Goal: Navigation & Orientation: Find specific page/section

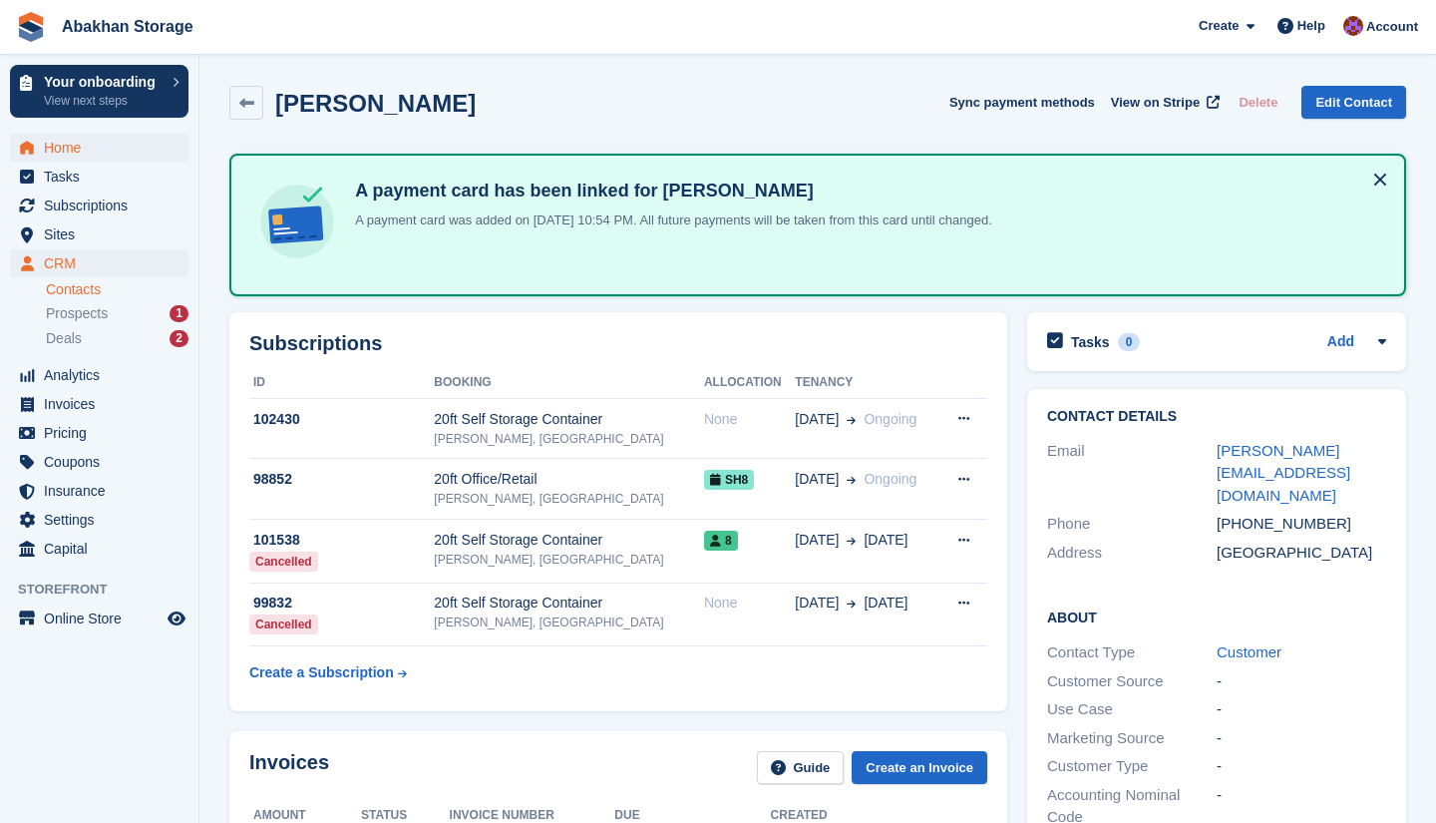
click at [59, 148] on span "Home" at bounding box center [104, 148] width 120 height 28
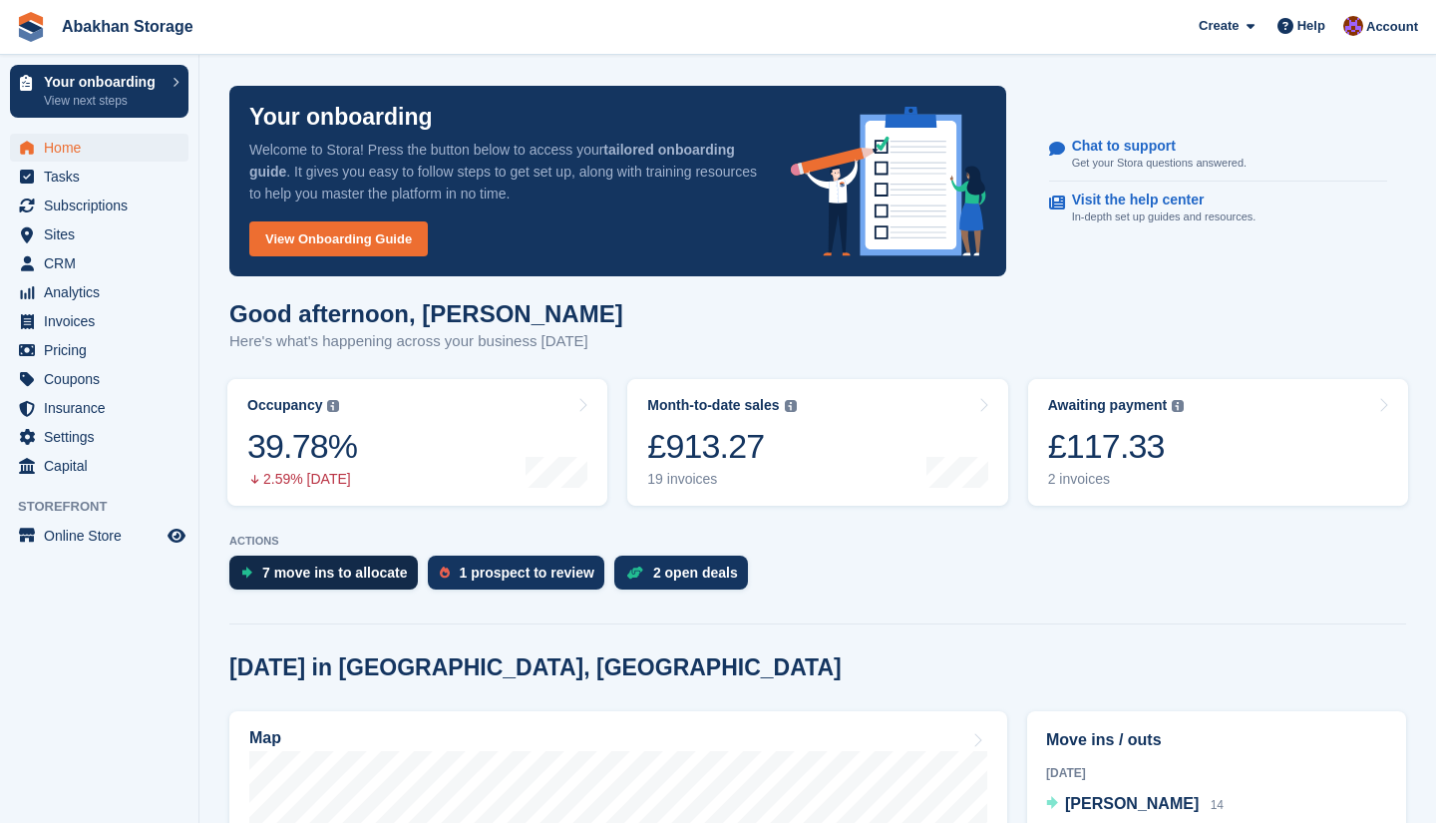
click at [361, 576] on div "7 move ins to allocate" at bounding box center [335, 572] width 146 height 16
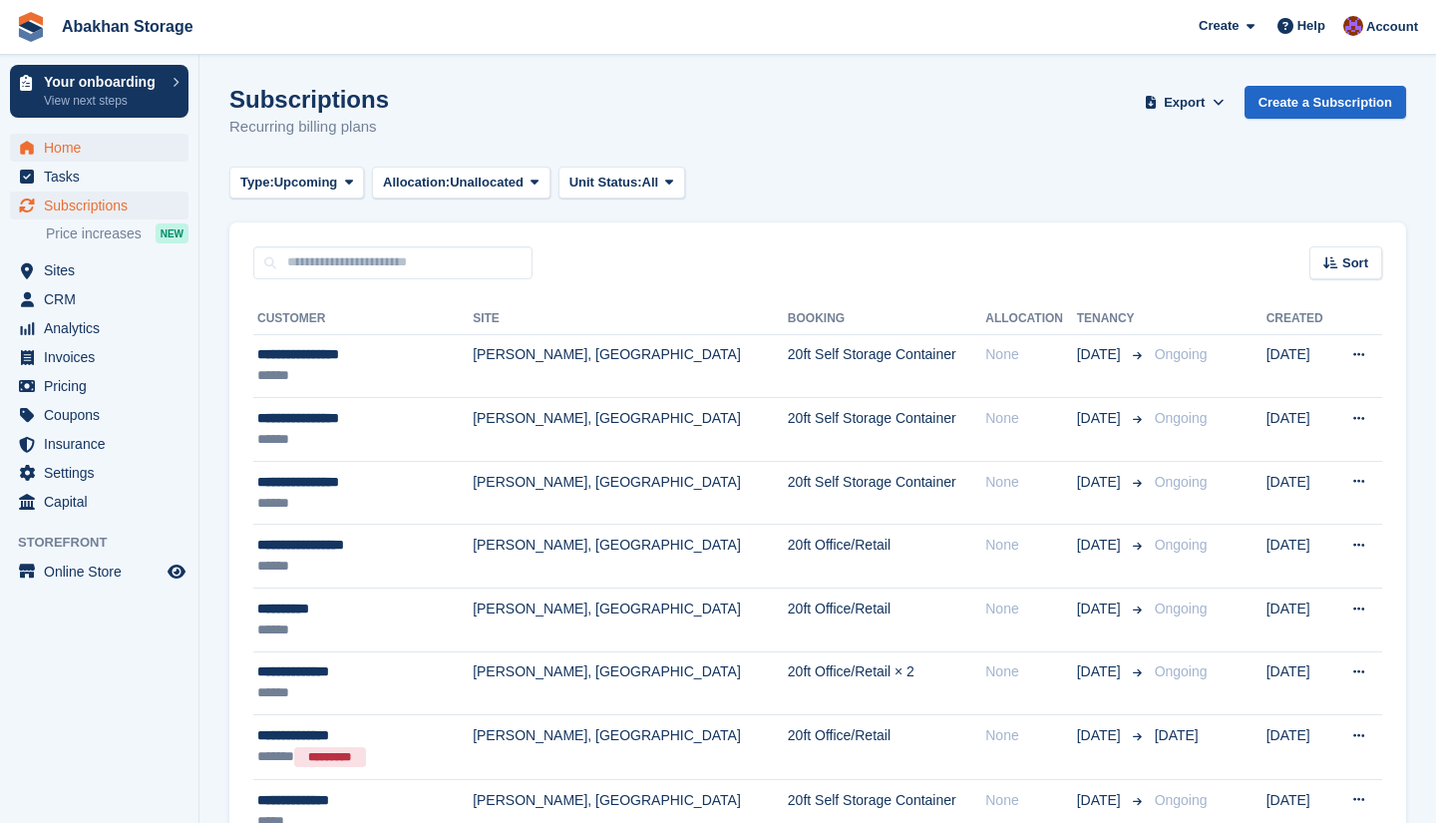
click at [52, 144] on span "Home" at bounding box center [104, 148] width 120 height 28
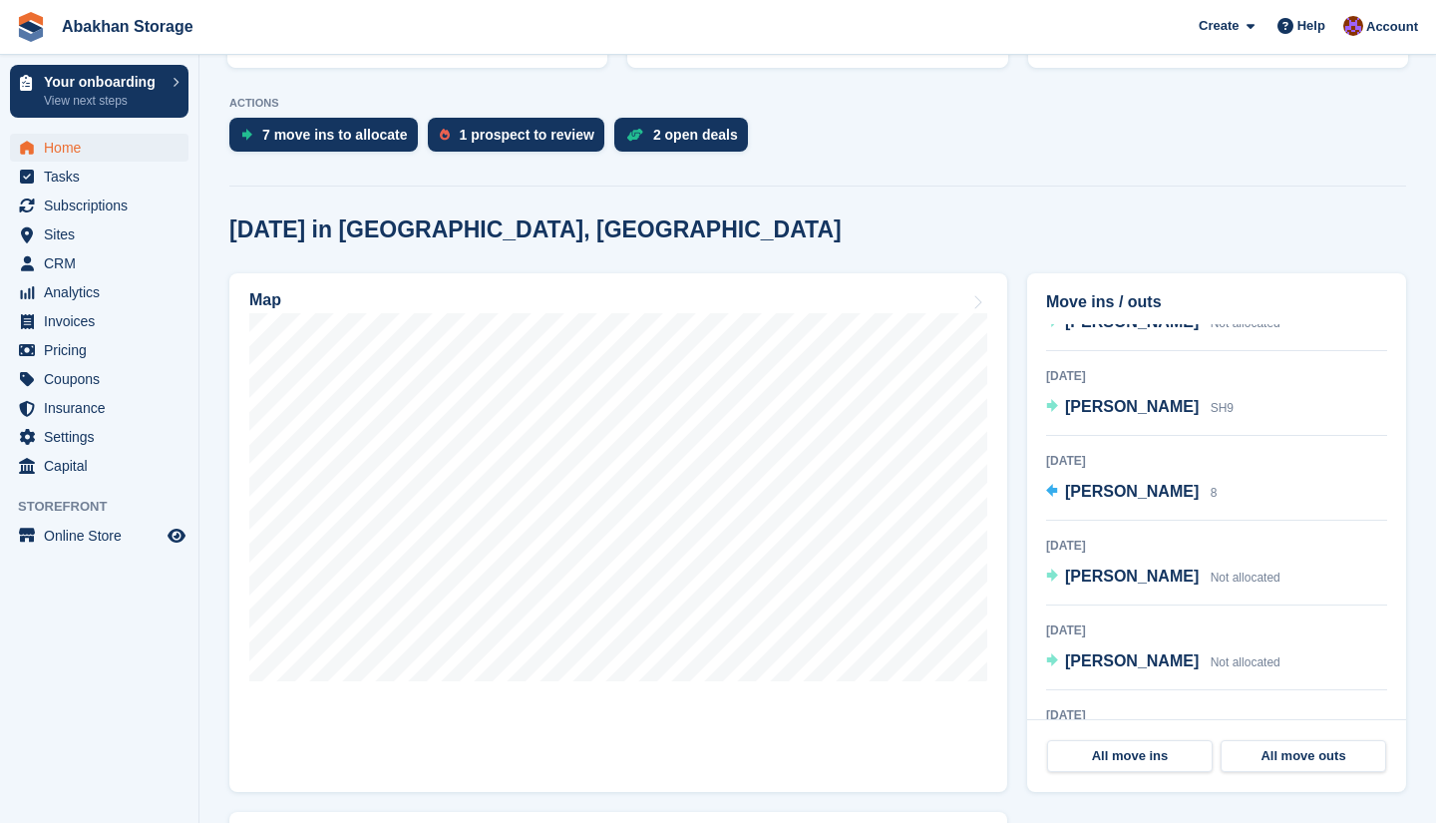
scroll to position [346, 0]
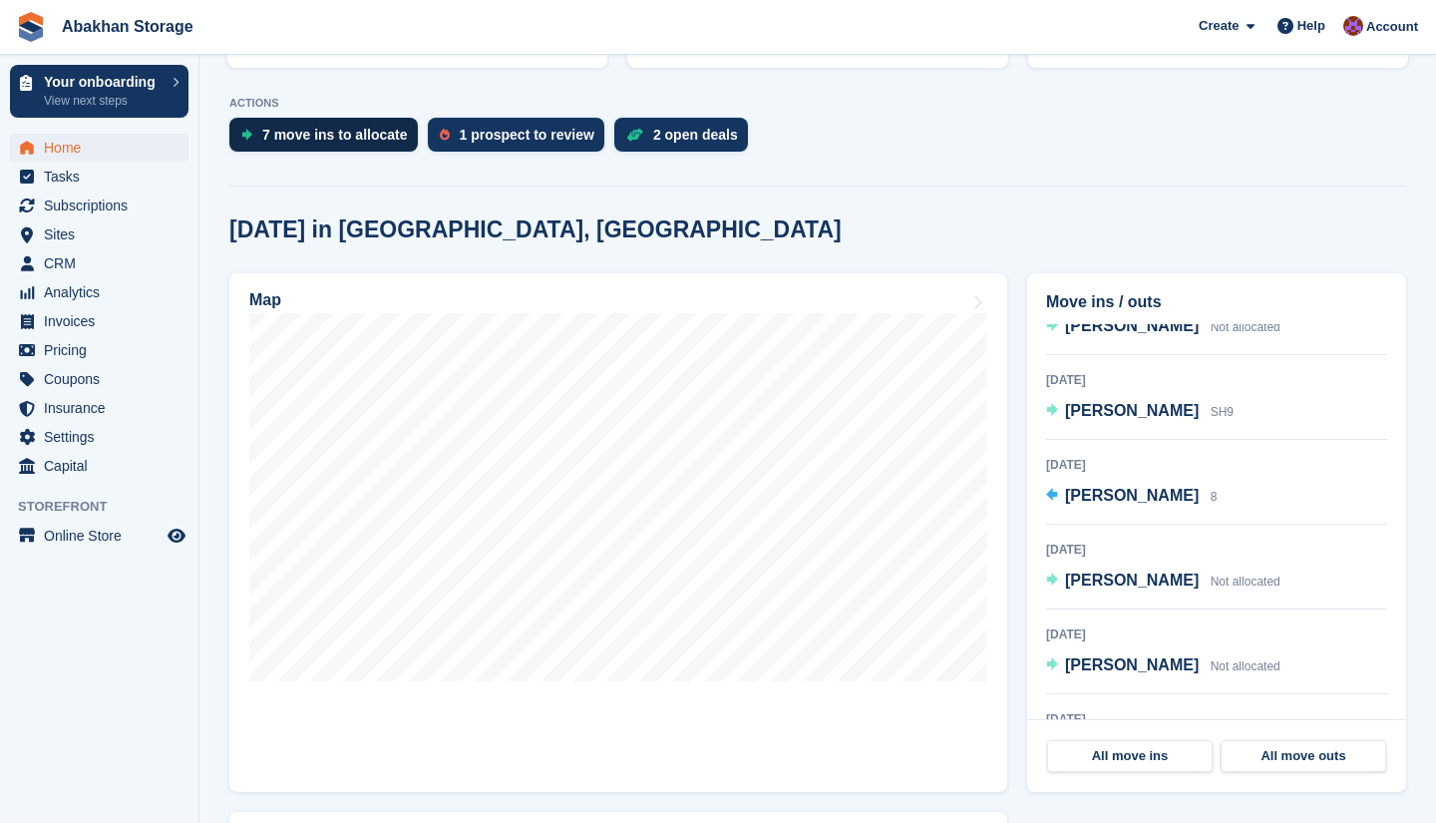
click at [321, 138] on div "7 move ins to allocate" at bounding box center [335, 135] width 146 height 16
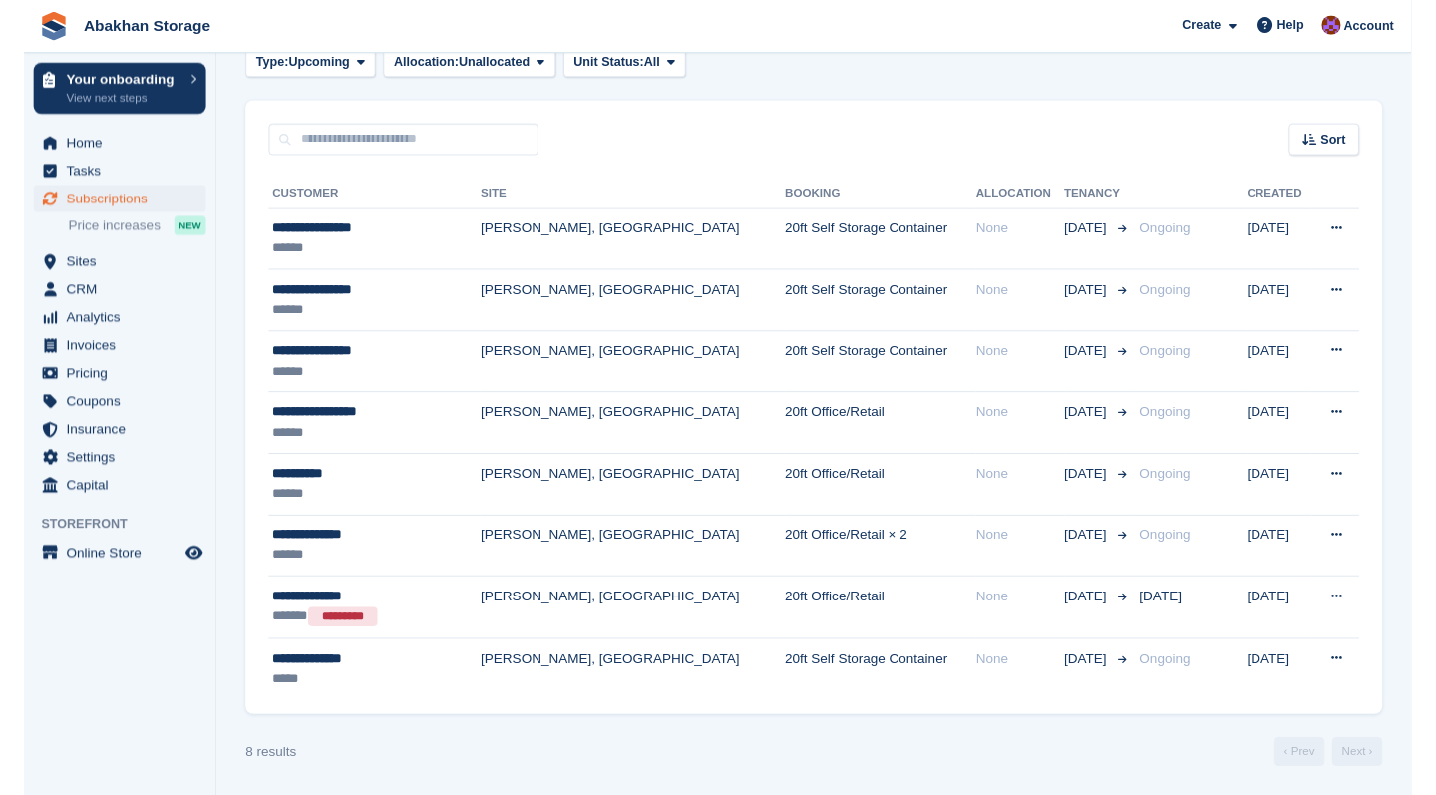
scroll to position [119, 0]
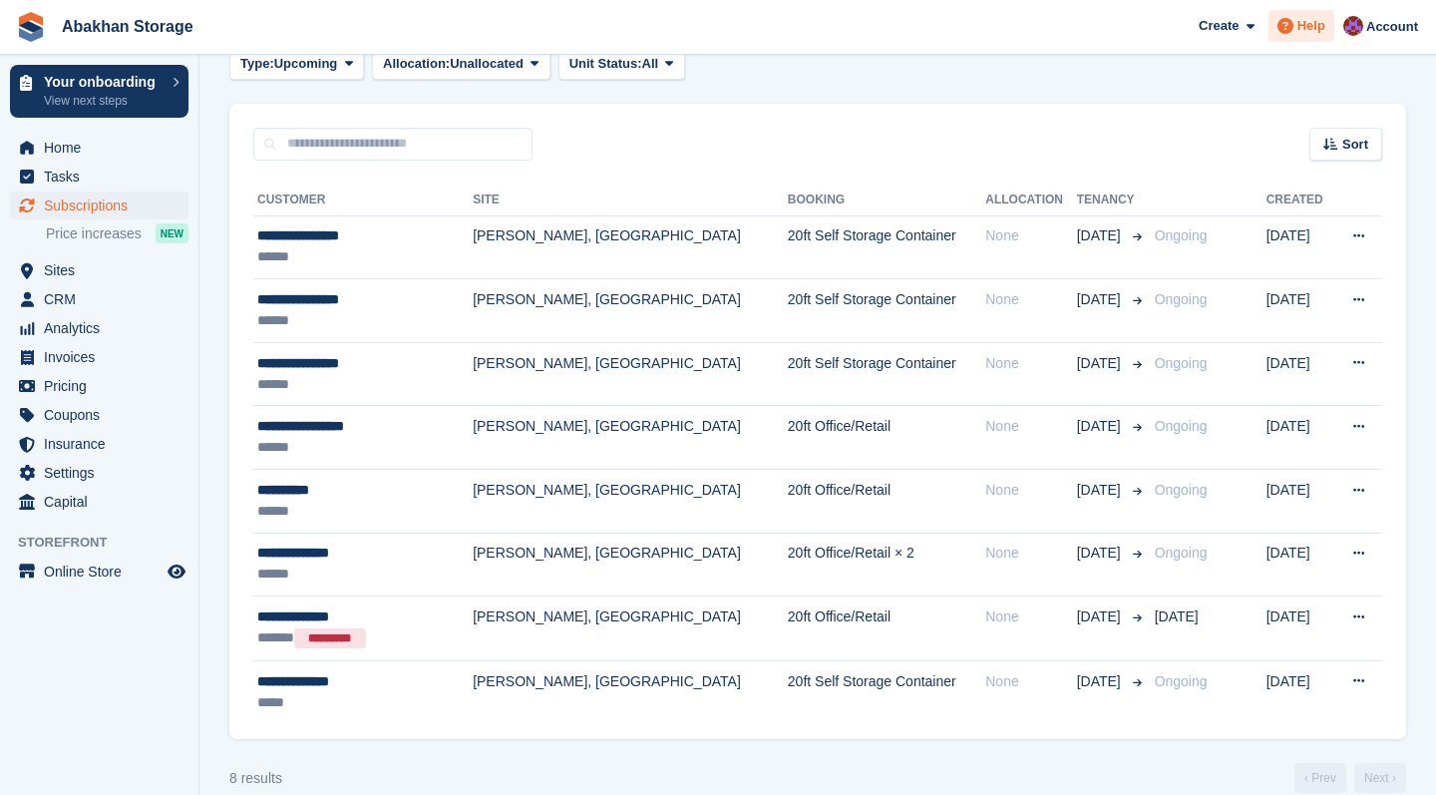
click at [1302, 39] on div "Help" at bounding box center [1301, 26] width 66 height 32
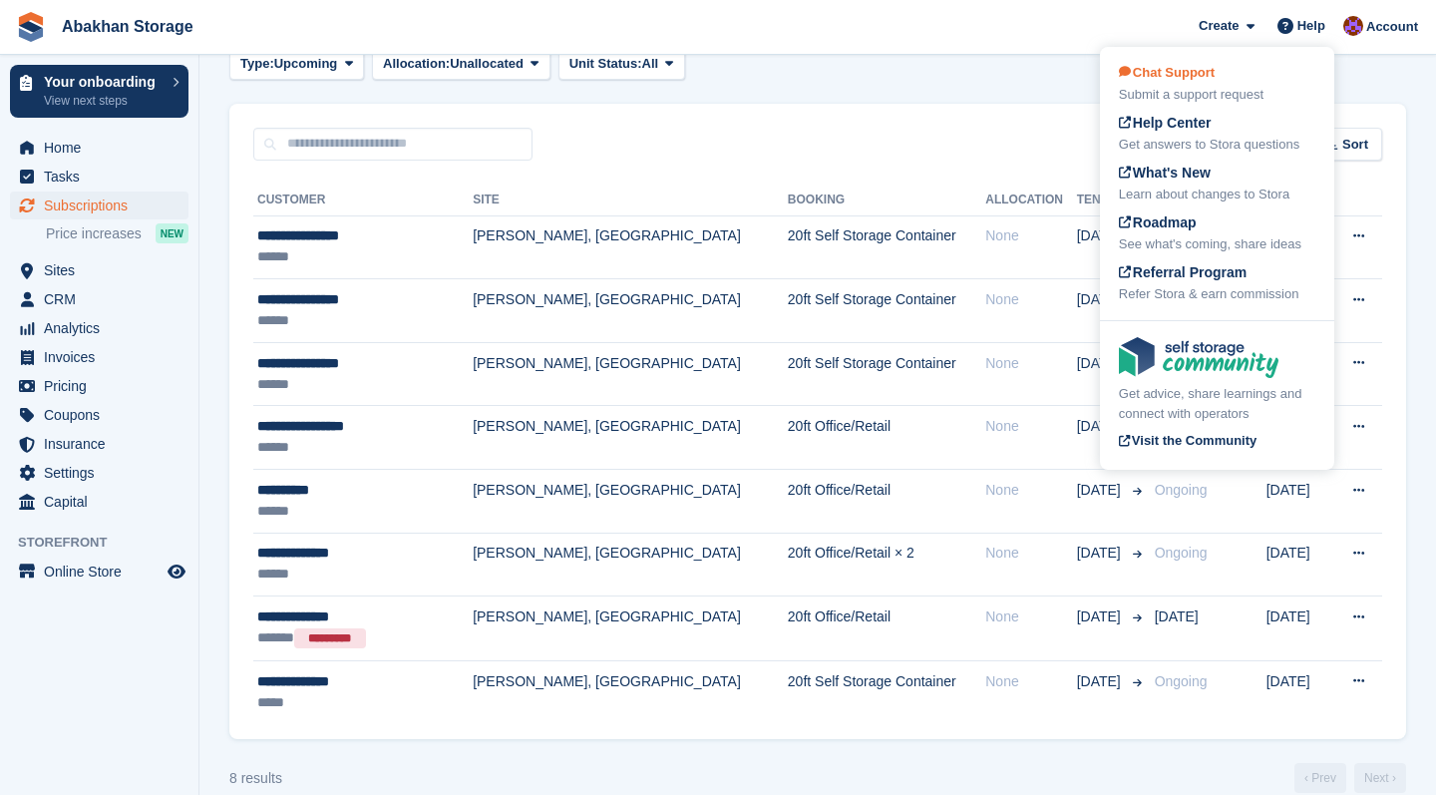
click at [1244, 65] on div "Chat Support Submit a support request" at bounding box center [1217, 84] width 196 height 42
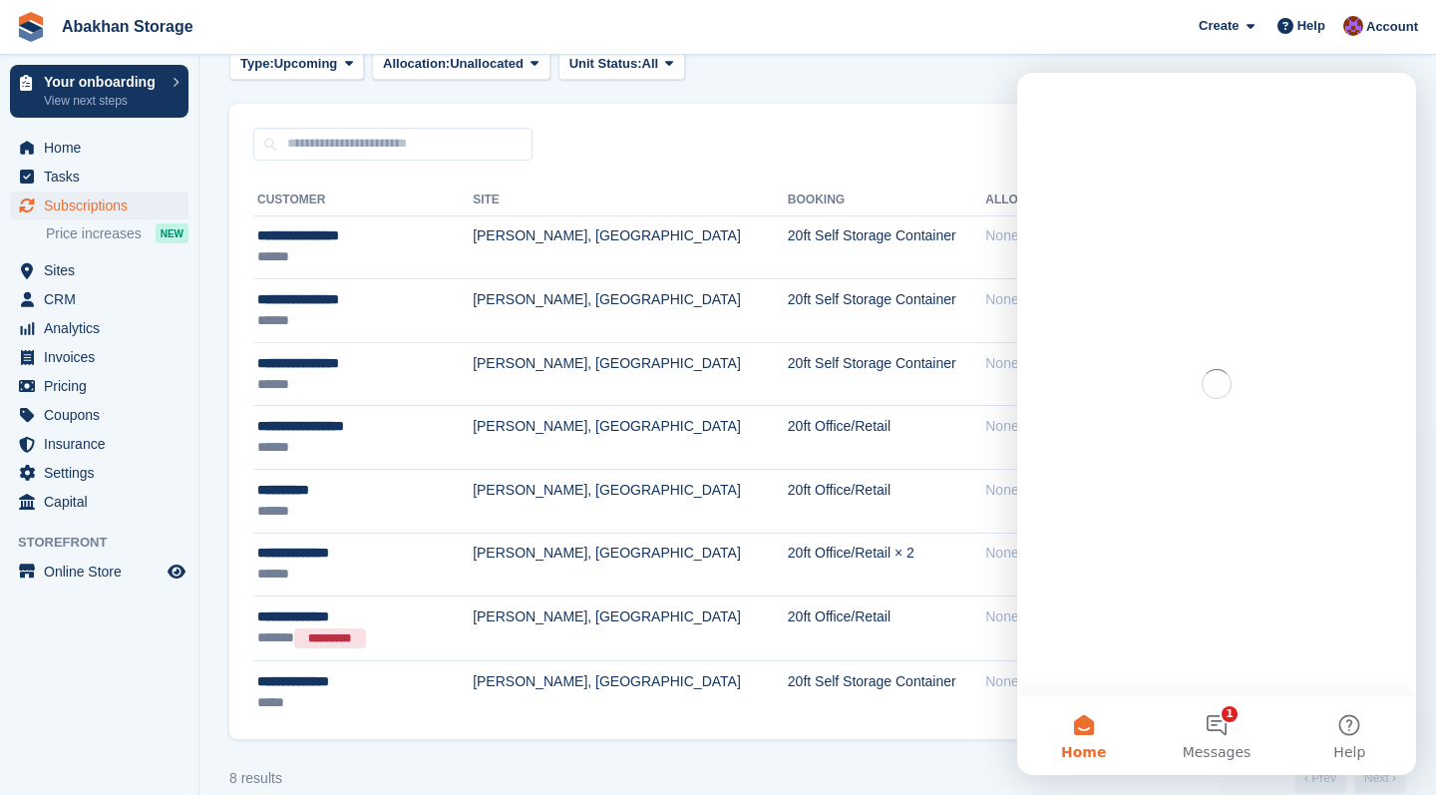
scroll to position [0, 0]
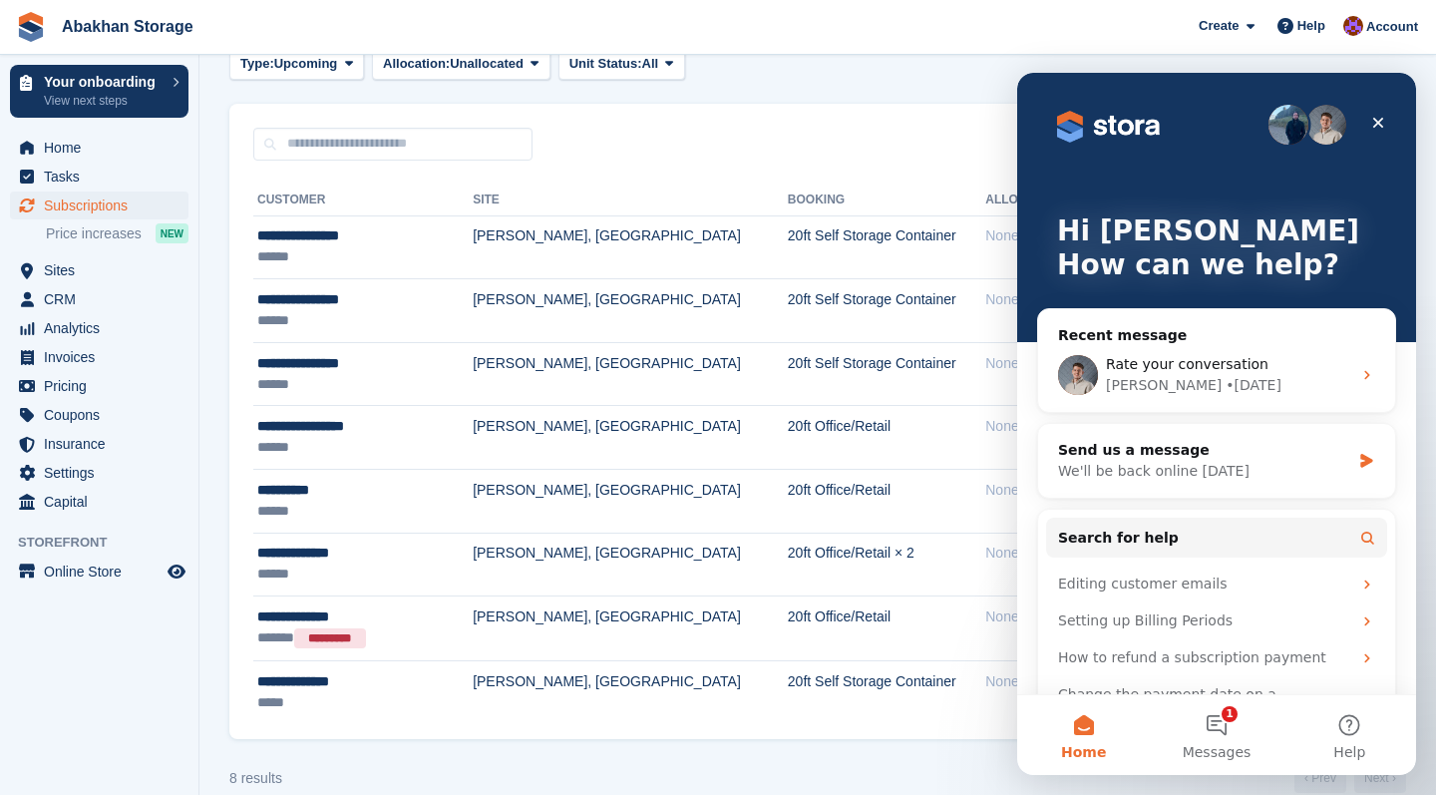
click at [113, 206] on span "Subscriptions" at bounding box center [104, 205] width 120 height 28
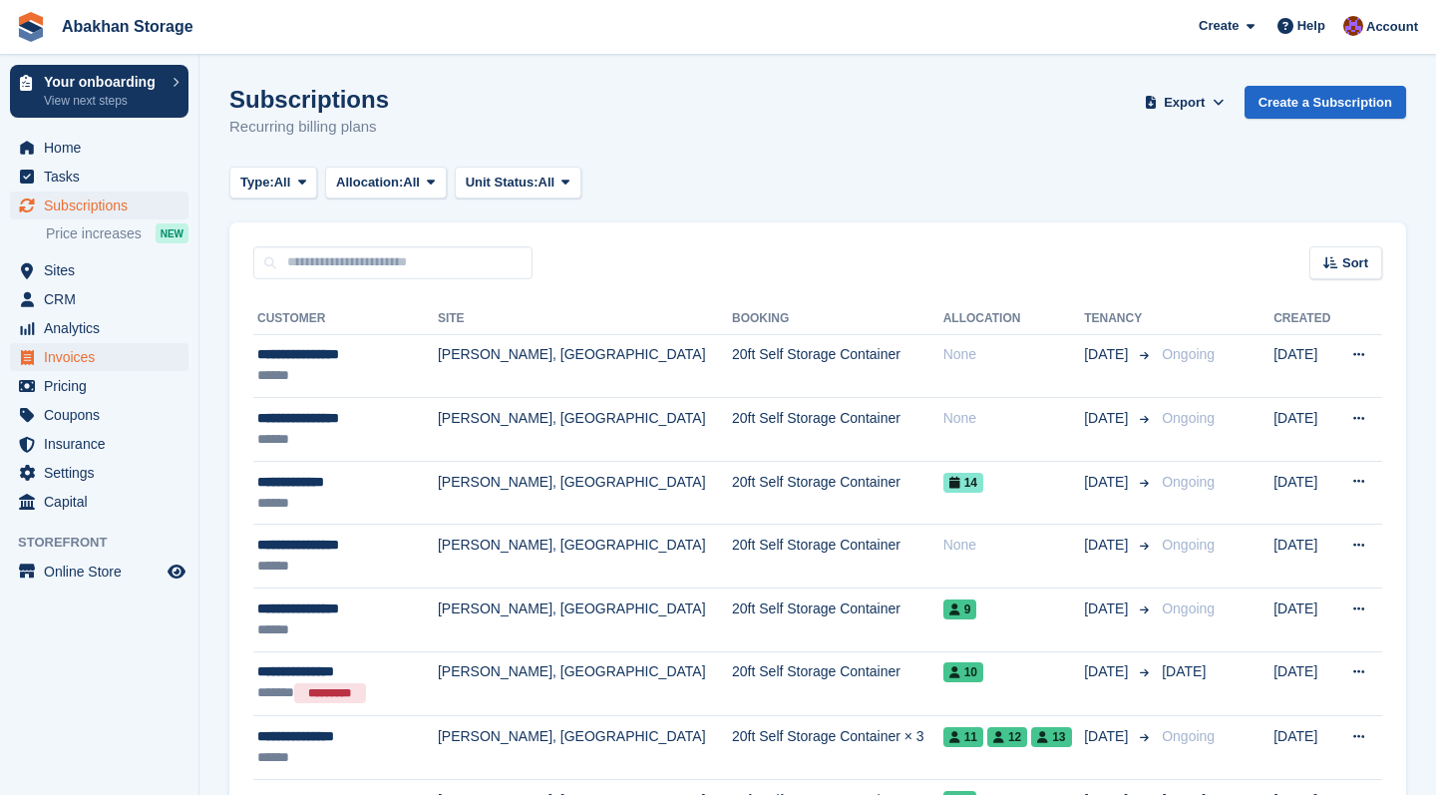
click at [134, 357] on span "Invoices" at bounding box center [104, 357] width 120 height 28
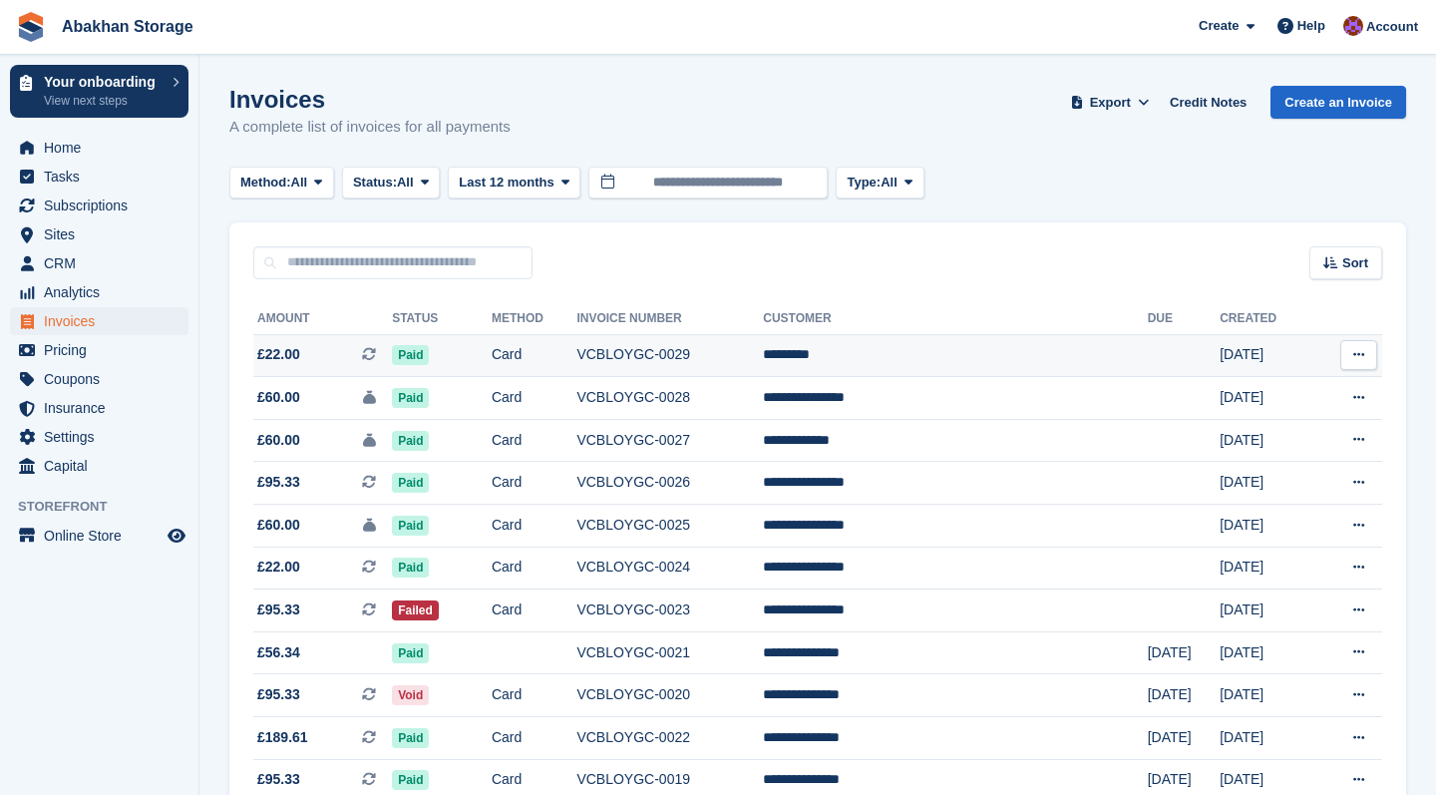
click at [763, 355] on td "VCBLOYGC-0029" at bounding box center [669, 355] width 186 height 43
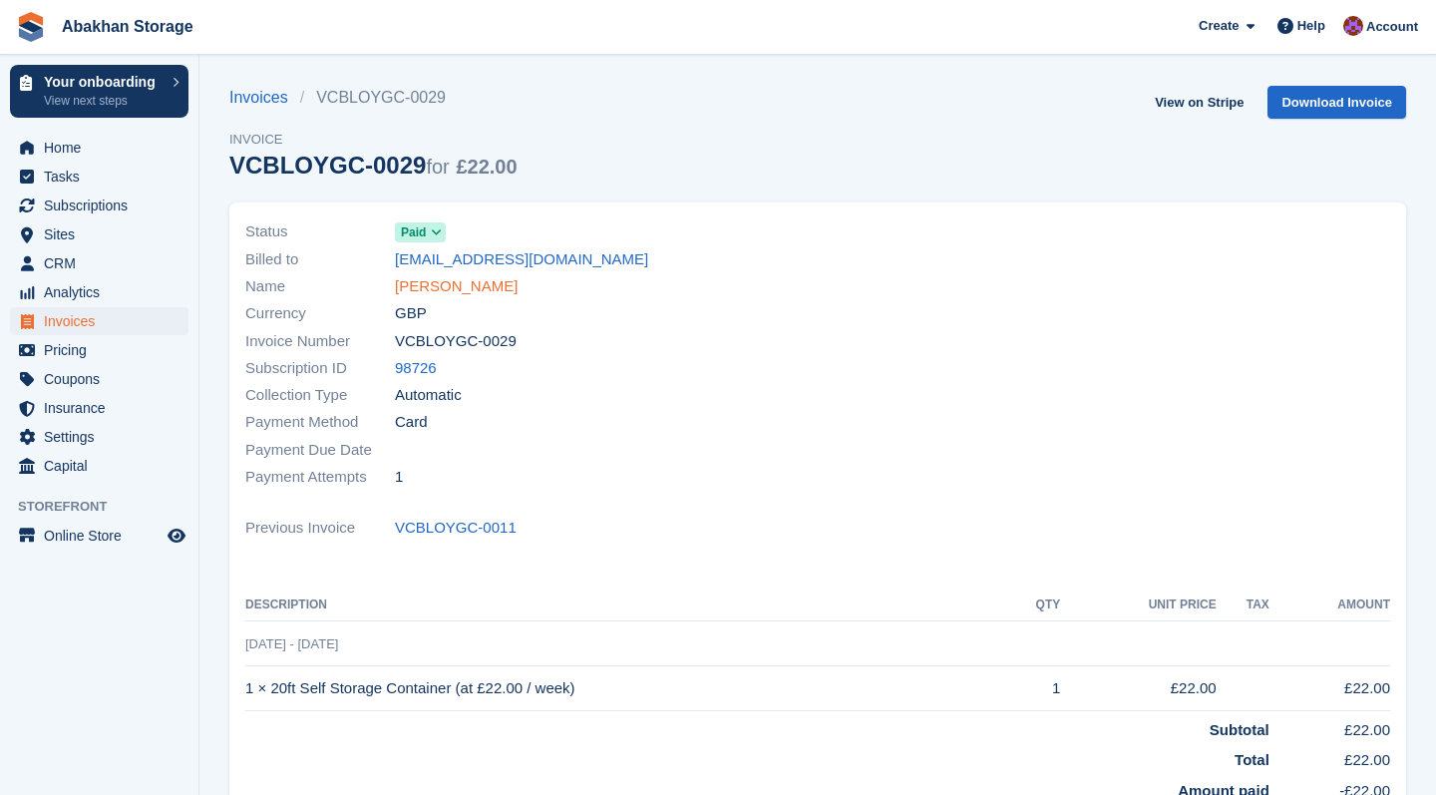
click at [416, 282] on link "[PERSON_NAME]" at bounding box center [456, 286] width 123 height 23
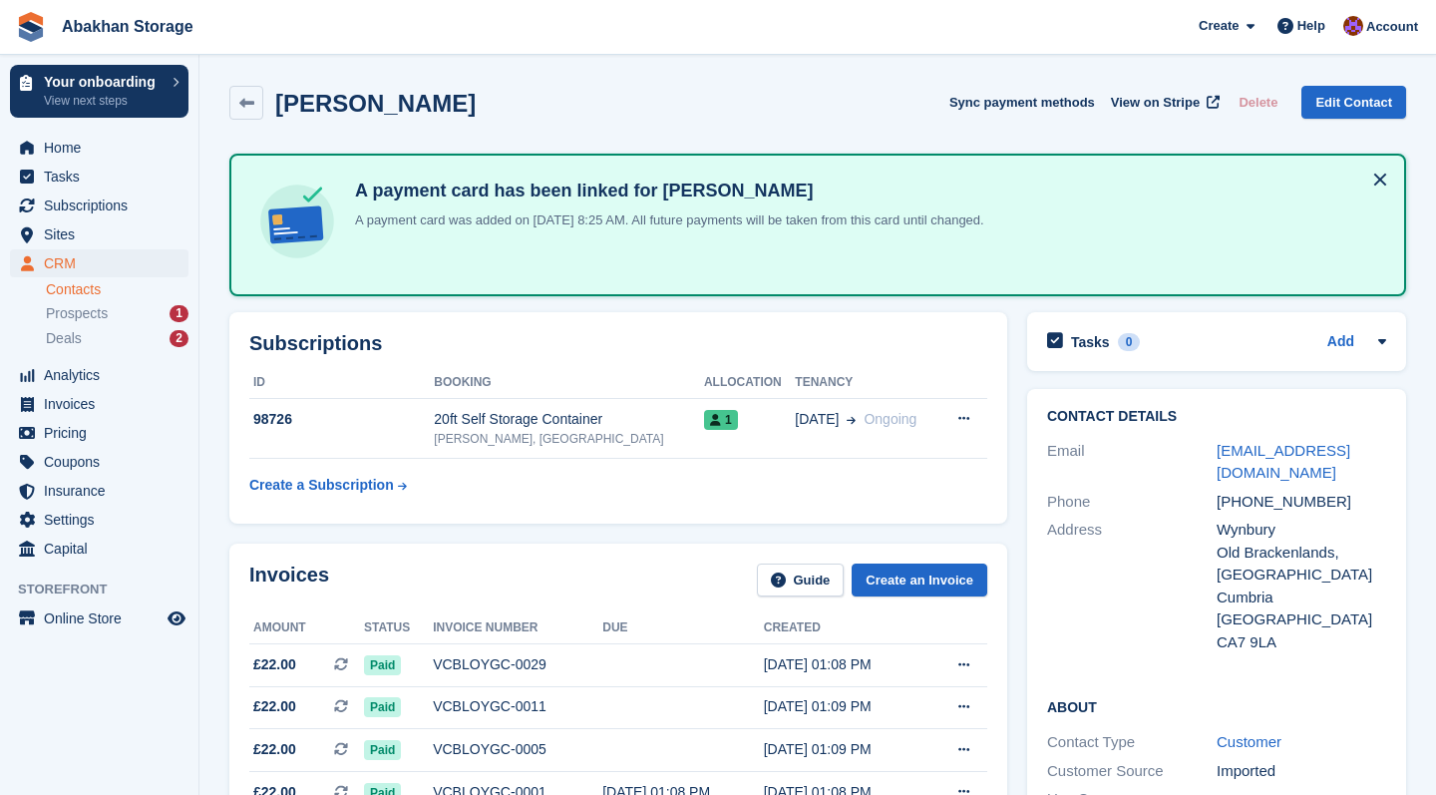
scroll to position [31, 0]
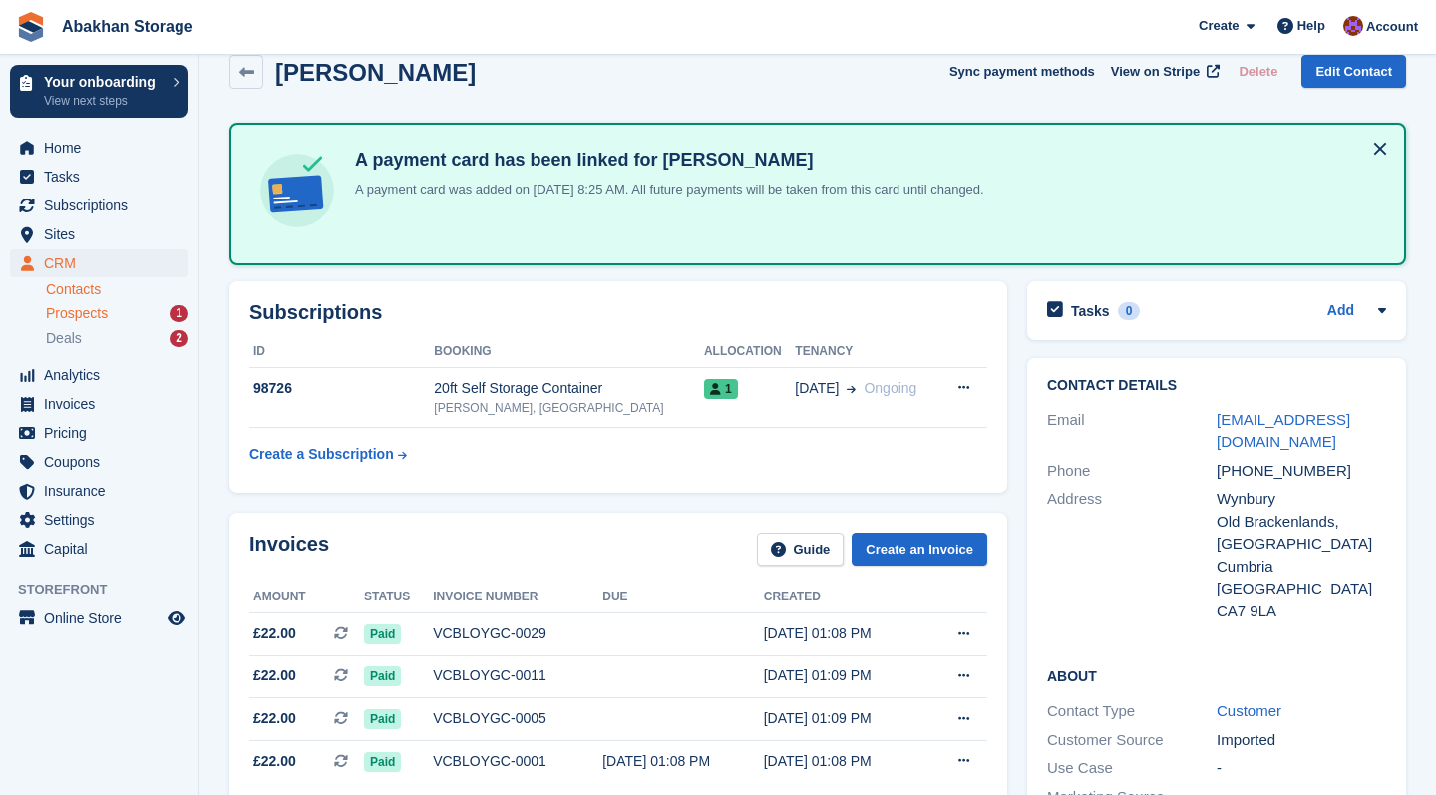
click at [108, 316] on span "Prospects" at bounding box center [77, 313] width 62 height 19
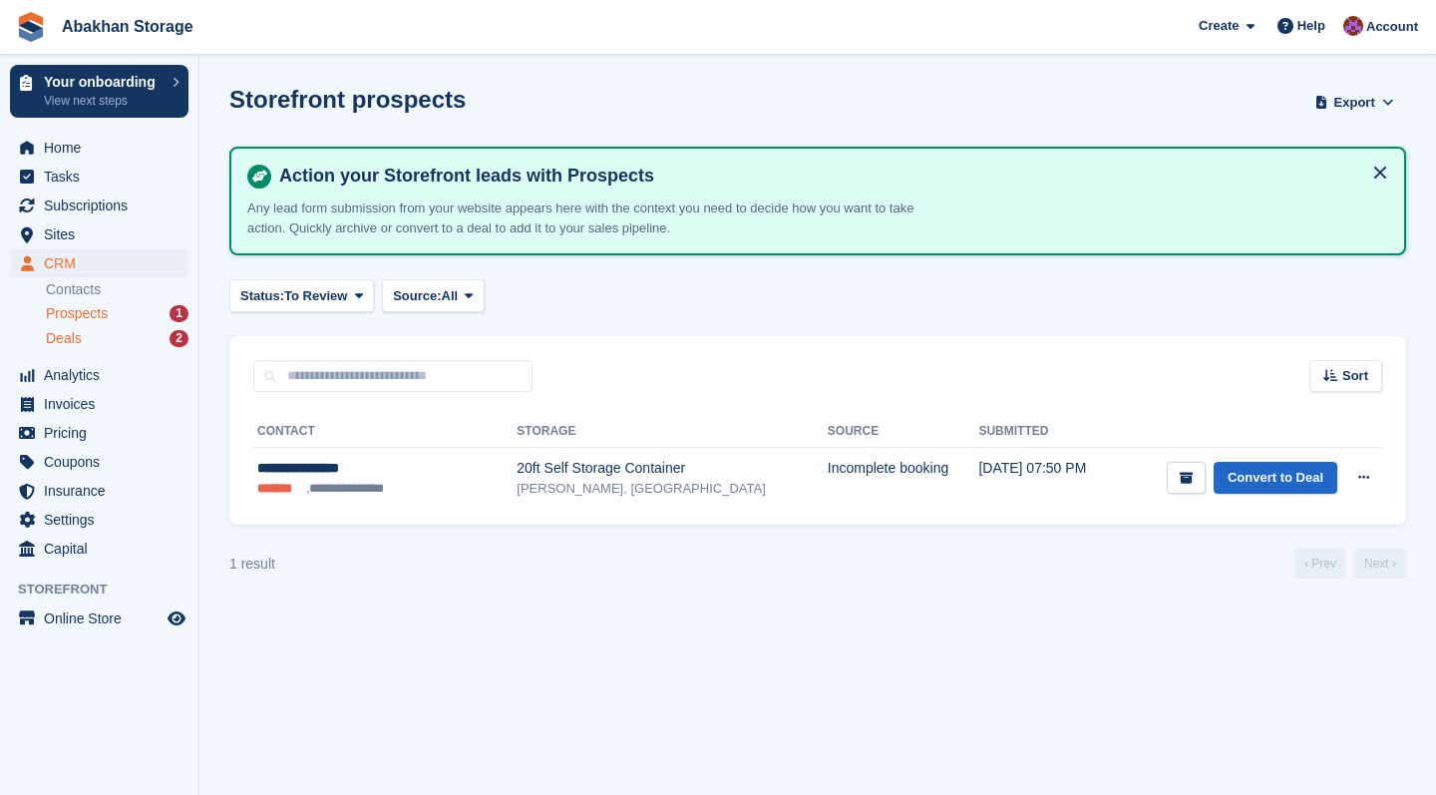
click at [106, 335] on div "Deals 2" at bounding box center [117, 338] width 143 height 19
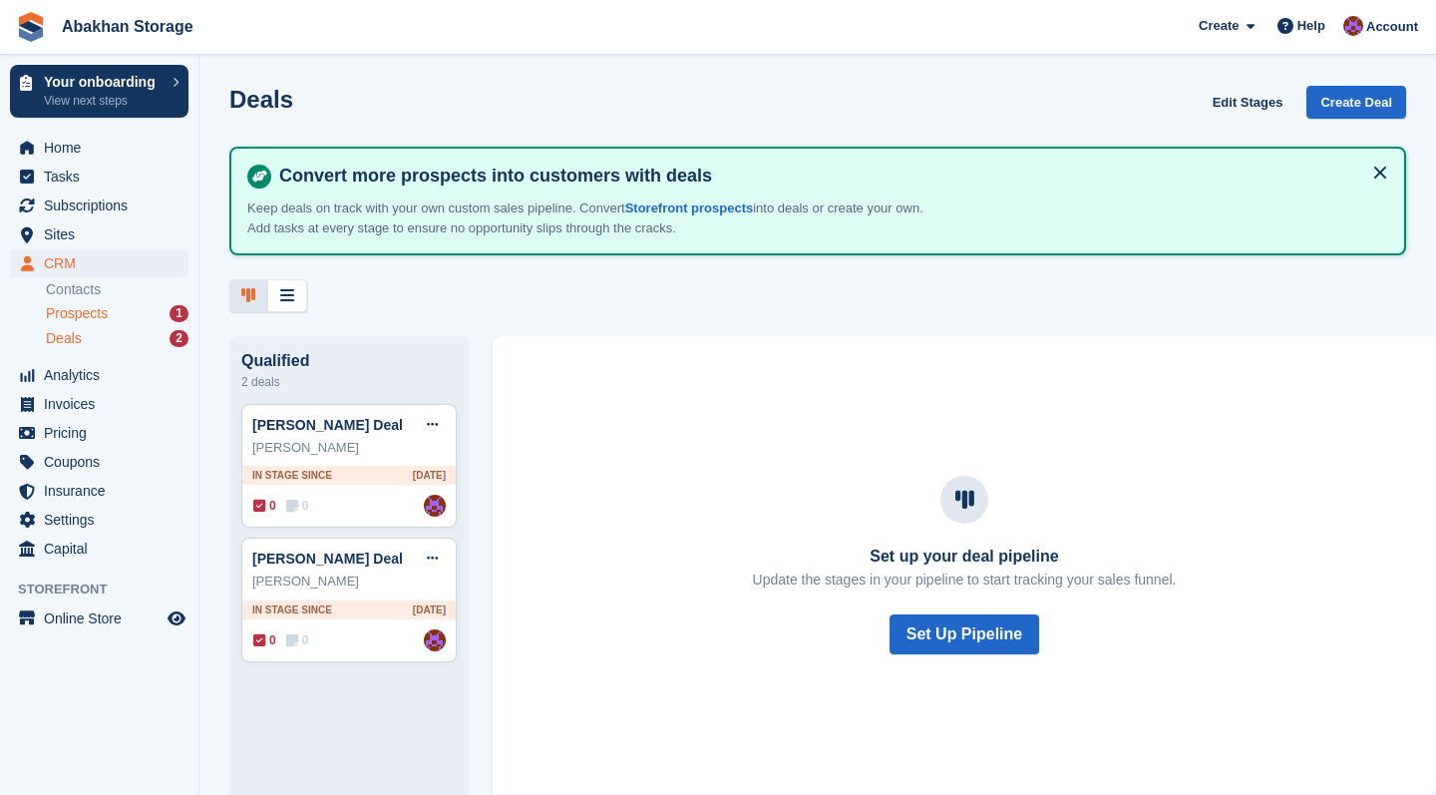
click at [99, 309] on span "Prospects" at bounding box center [77, 313] width 62 height 19
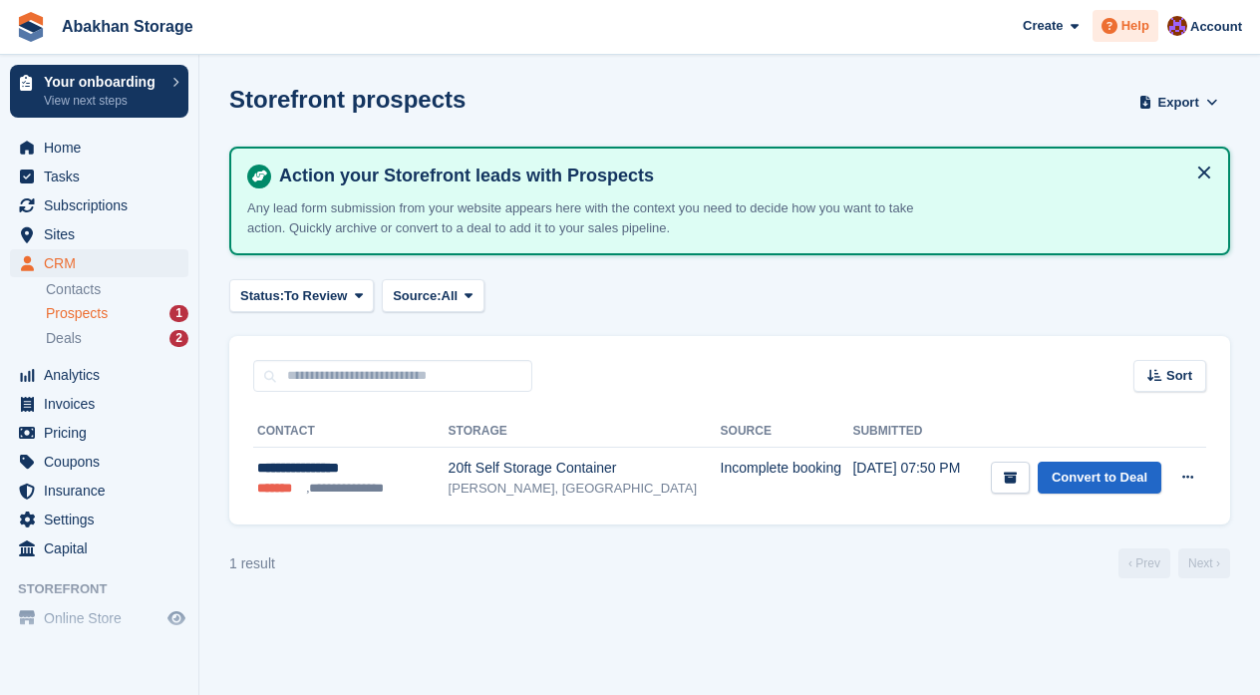
click at [1126, 31] on span "Help" at bounding box center [1136, 26] width 28 height 20
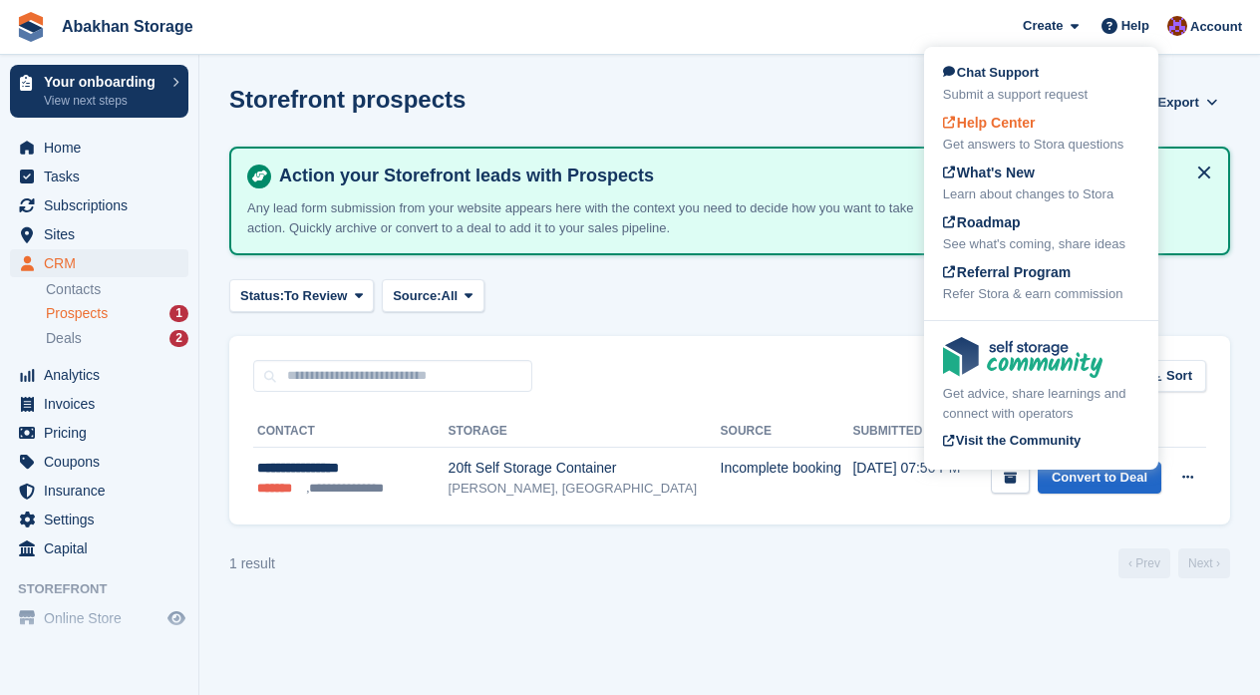
click at [1092, 151] on div "Get answers to Stora questions" at bounding box center [1041, 145] width 196 height 20
